Goal: Task Accomplishment & Management: Manage account settings

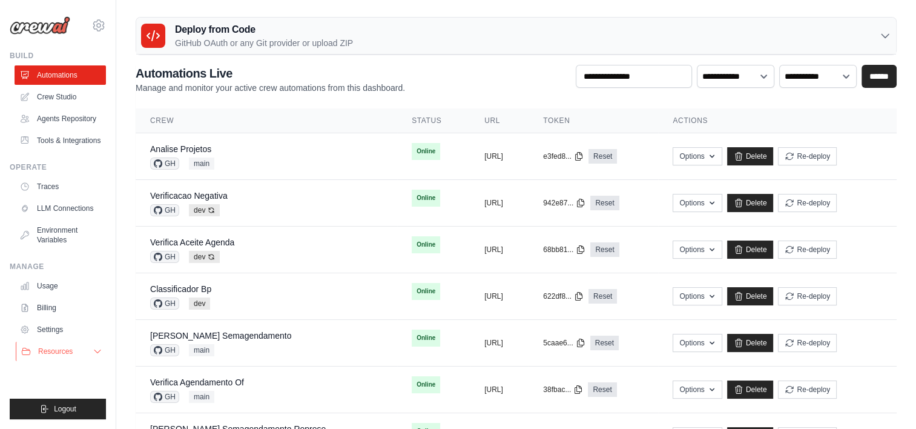
click at [101, 354] on icon at bounding box center [98, 351] width 10 height 10
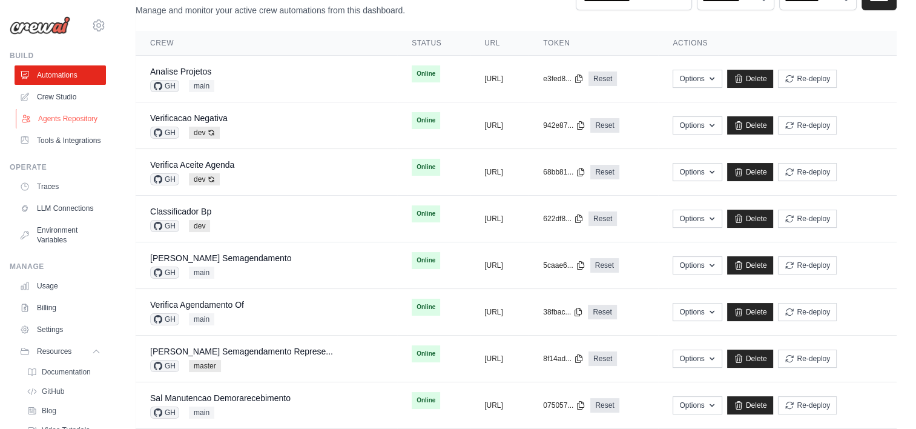
click at [53, 128] on link "Agents Repository" at bounding box center [61, 118] width 91 height 19
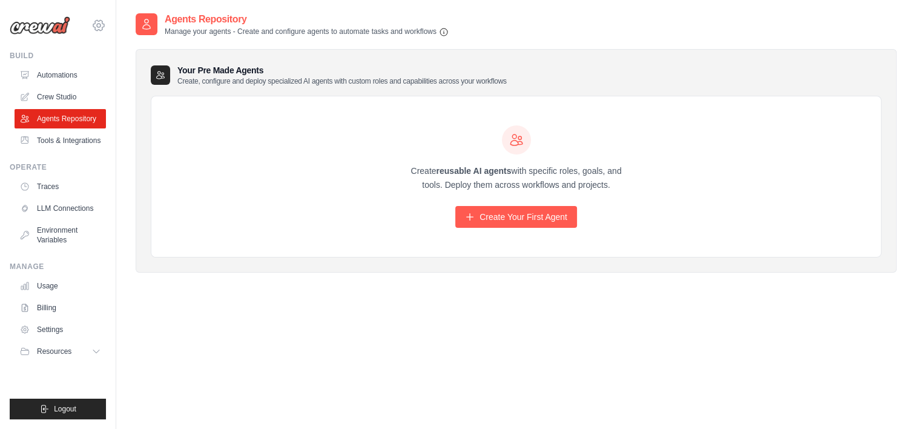
click at [97, 19] on icon at bounding box center [98, 25] width 15 height 15
click at [124, 81] on span "Settings" at bounding box center [150, 75] width 96 height 12
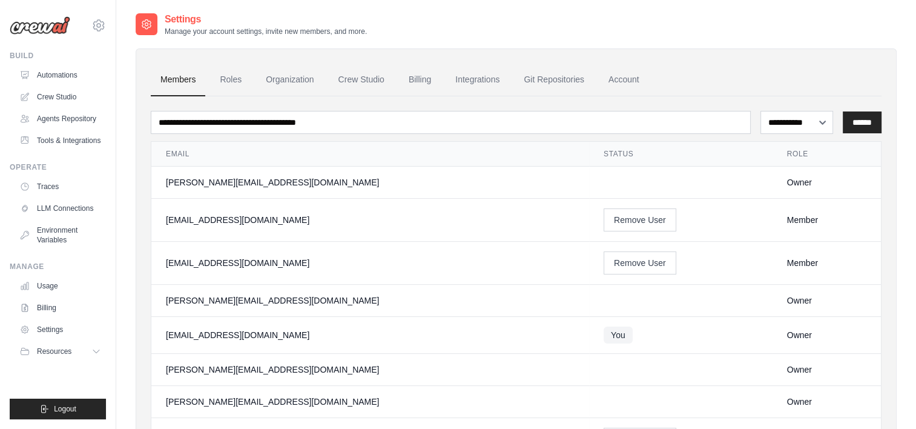
click at [744, 203] on td "Remove User" at bounding box center [680, 220] width 183 height 43
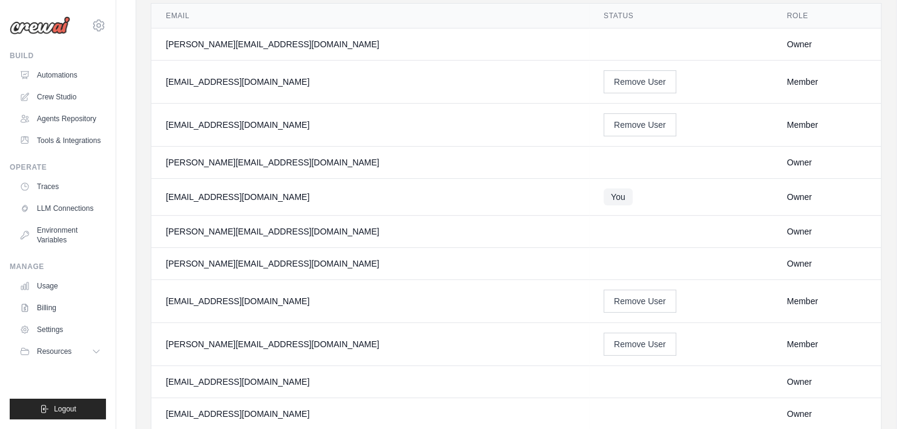
scroll to position [183, 0]
